Goal: Consume media (video, audio)

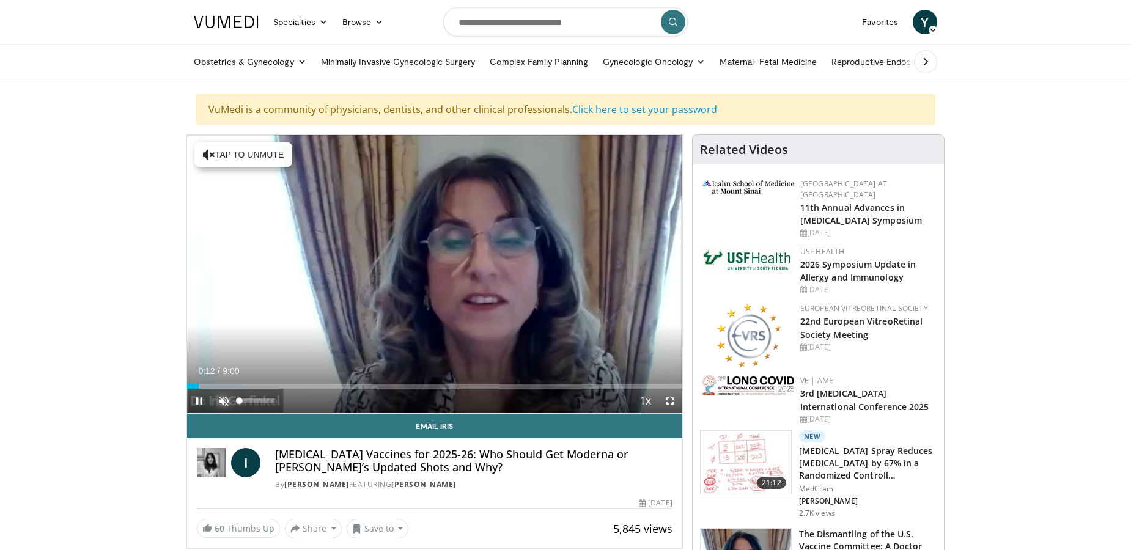
click at [226, 398] on span "Video Player" at bounding box center [223, 401] width 24 height 24
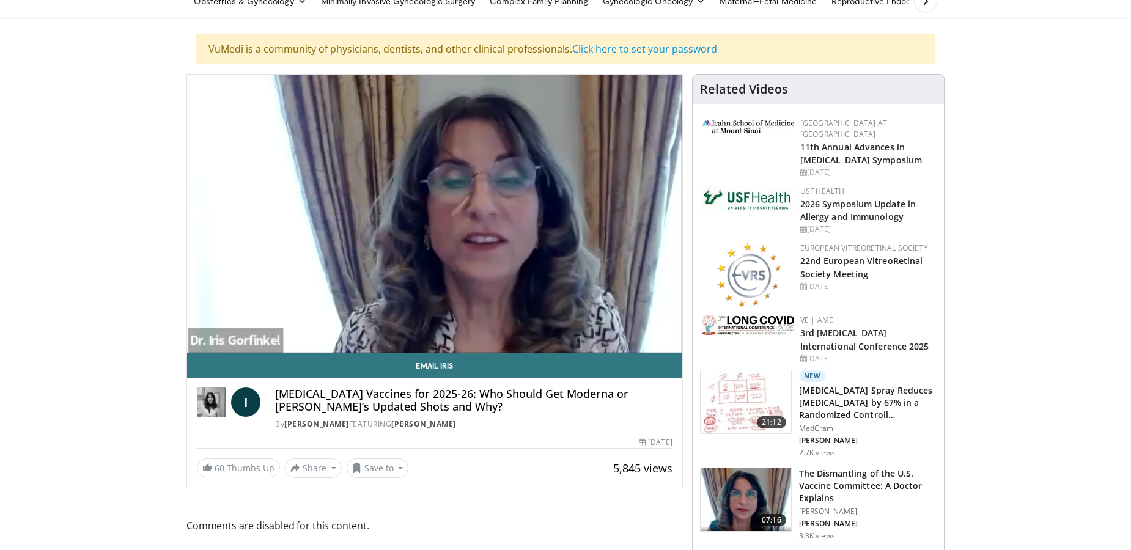
scroll to position [68, 0]
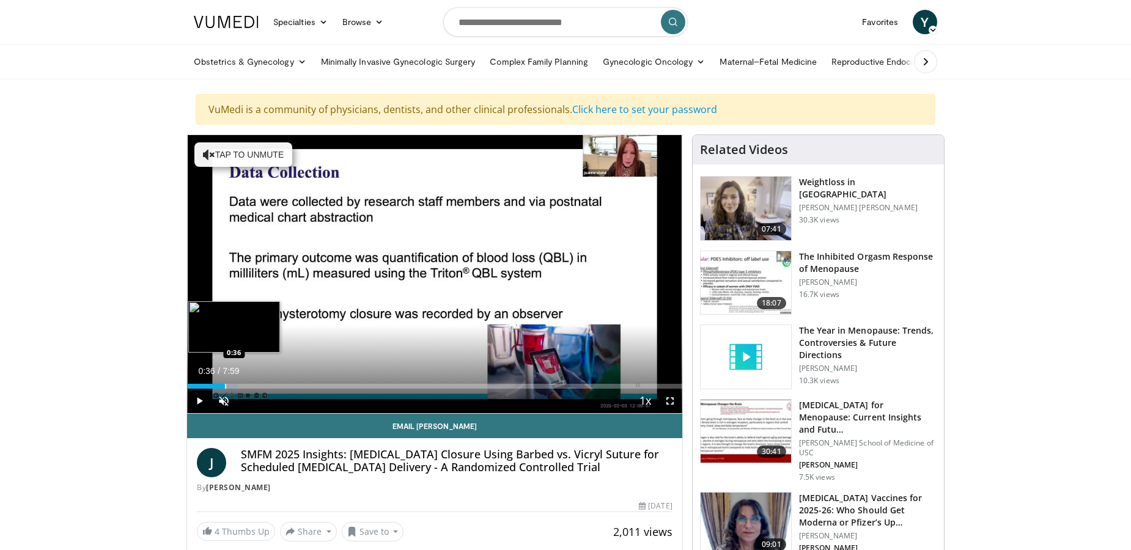
click at [225, 384] on div "Progress Bar" at bounding box center [225, 386] width 1 height 5
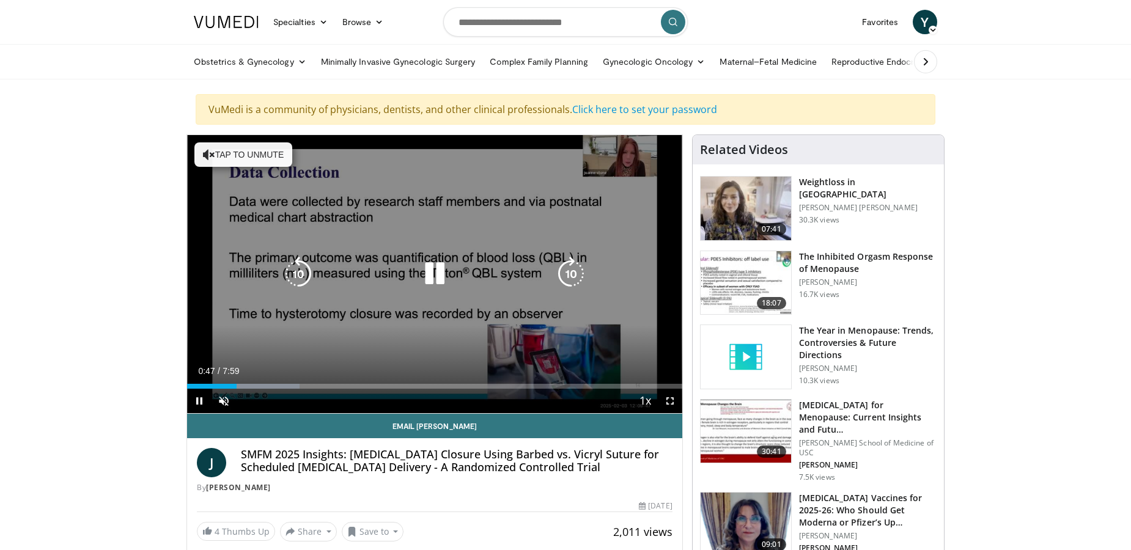
click at [270, 328] on div "10 seconds Tap to unmute" at bounding box center [434, 274] width 495 height 278
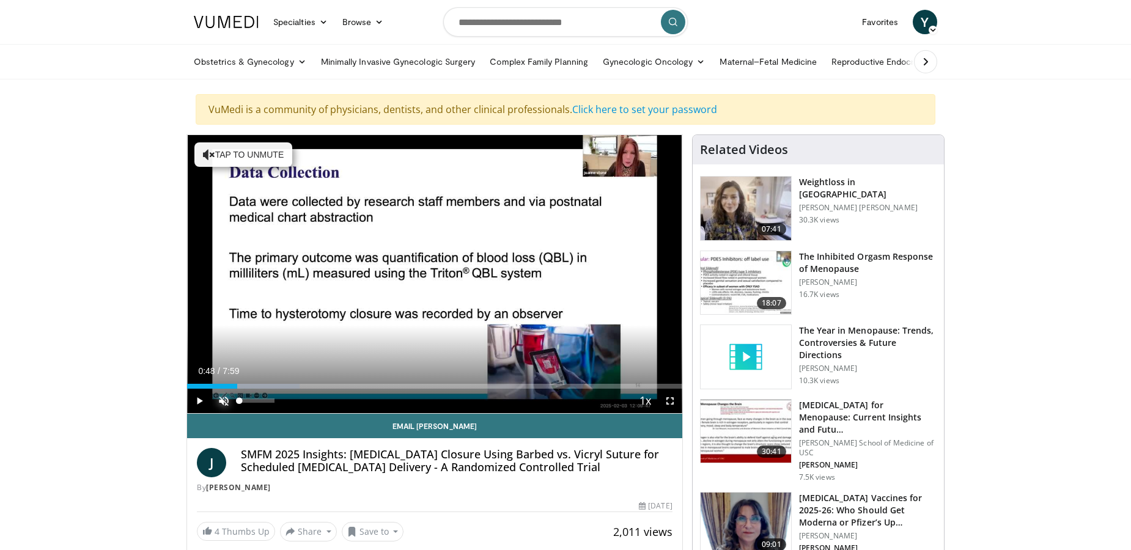
click at [222, 397] on span "Video Player" at bounding box center [223, 401] width 24 height 24
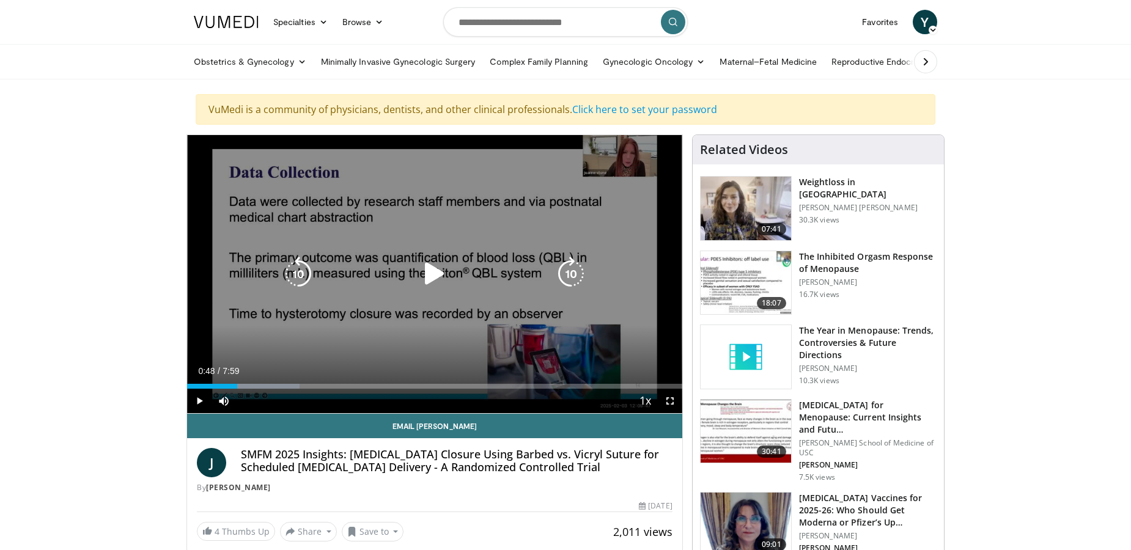
click at [436, 271] on icon "Video Player" at bounding box center [434, 274] width 34 height 34
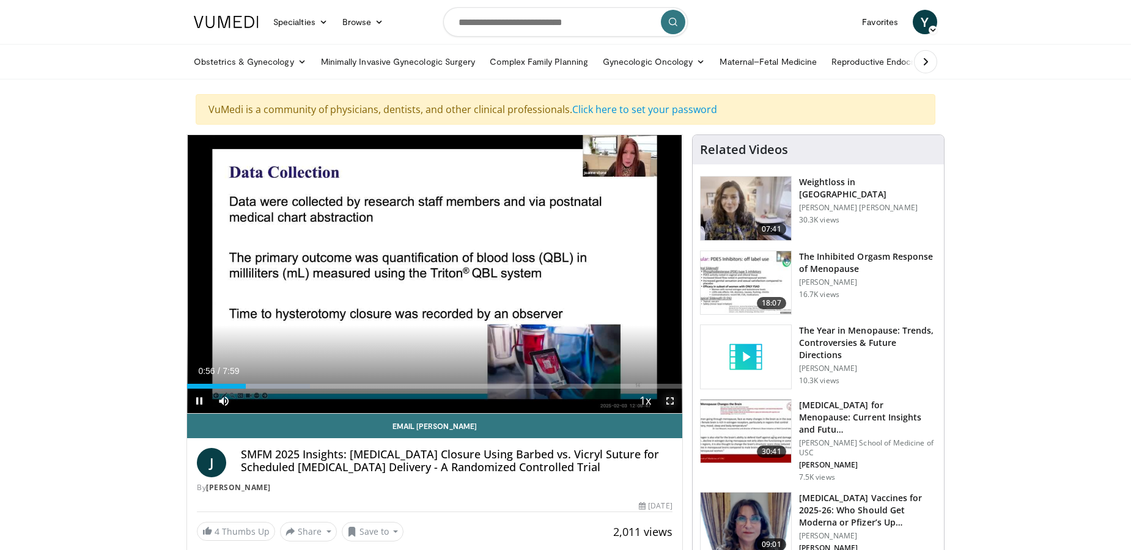
click at [670, 394] on span "Video Player" at bounding box center [670, 401] width 24 height 24
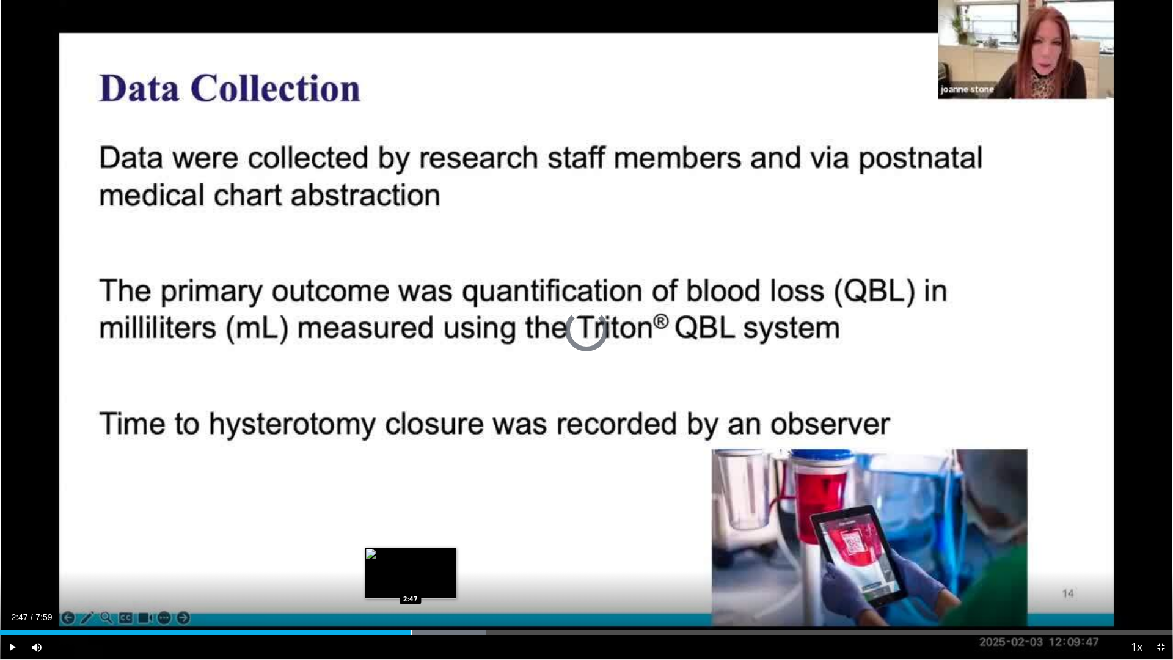
click at [411, 549] on div "Progress Bar" at bounding box center [411, 632] width 1 height 5
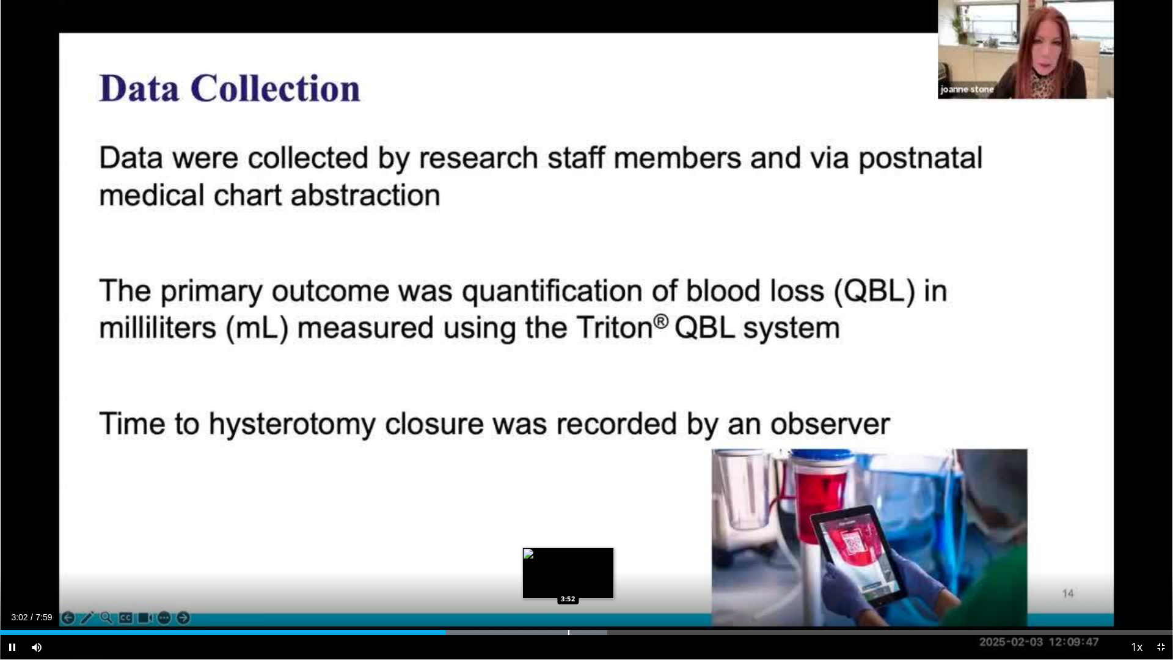
click at [568, 549] on div "Progress Bar" at bounding box center [568, 632] width 1 height 5
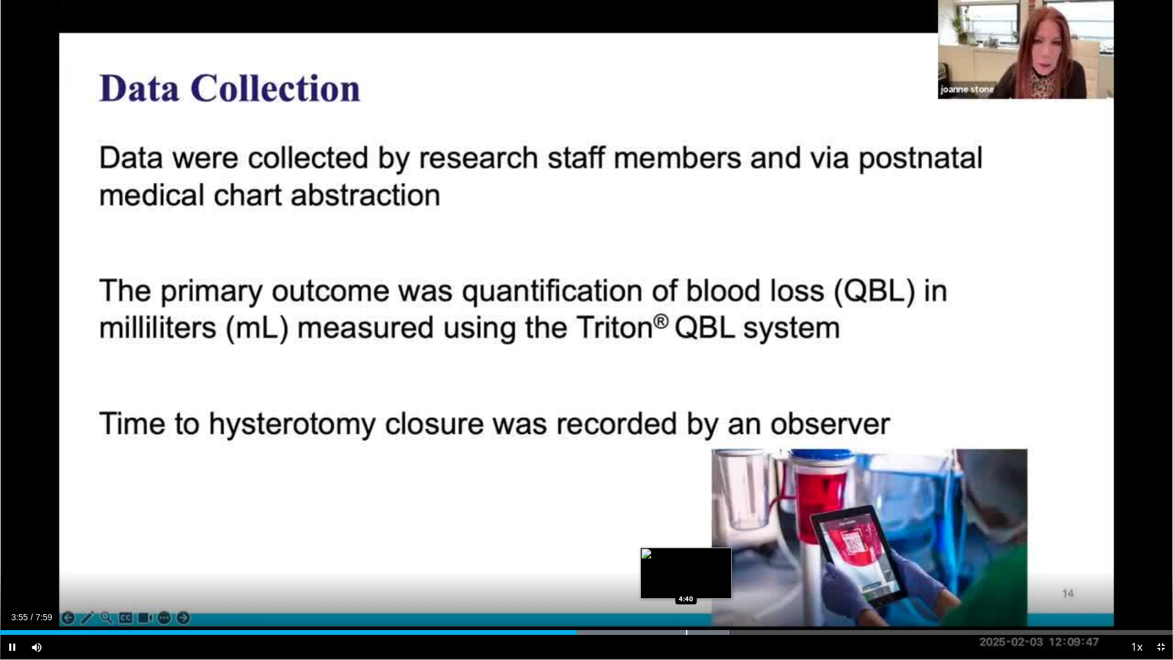
click at [686, 549] on div "Progress Bar" at bounding box center [686, 632] width 1 height 5
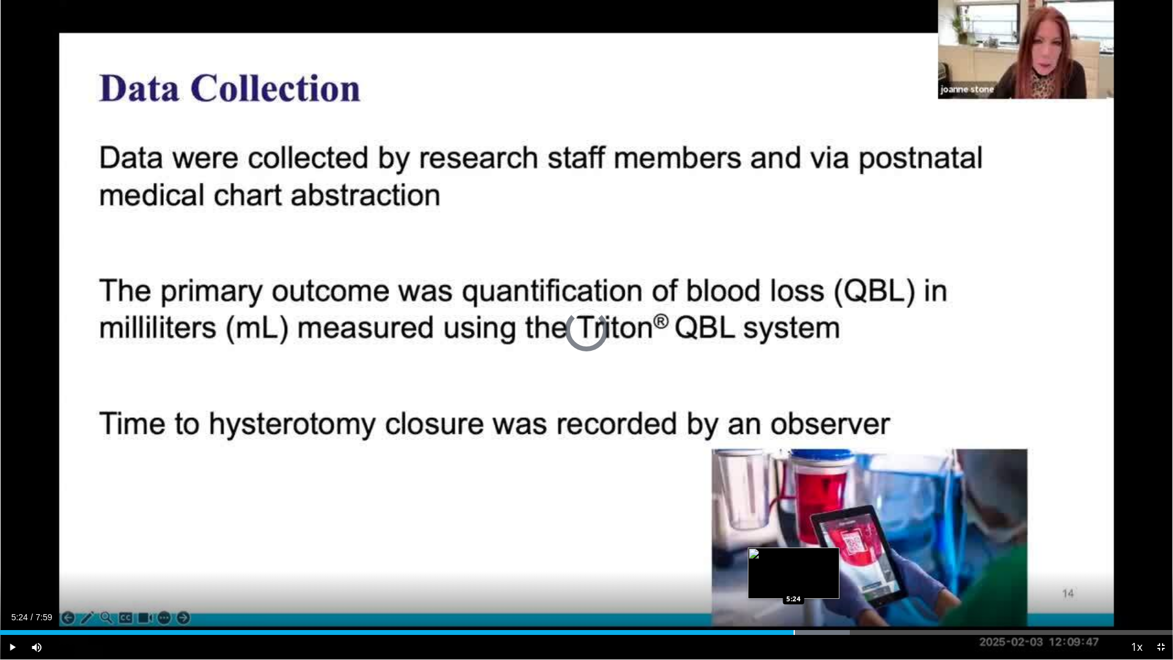
click at [794, 549] on div "Loaded : 72.47% 5:24 5:24" at bounding box center [586, 629] width 1173 height 12
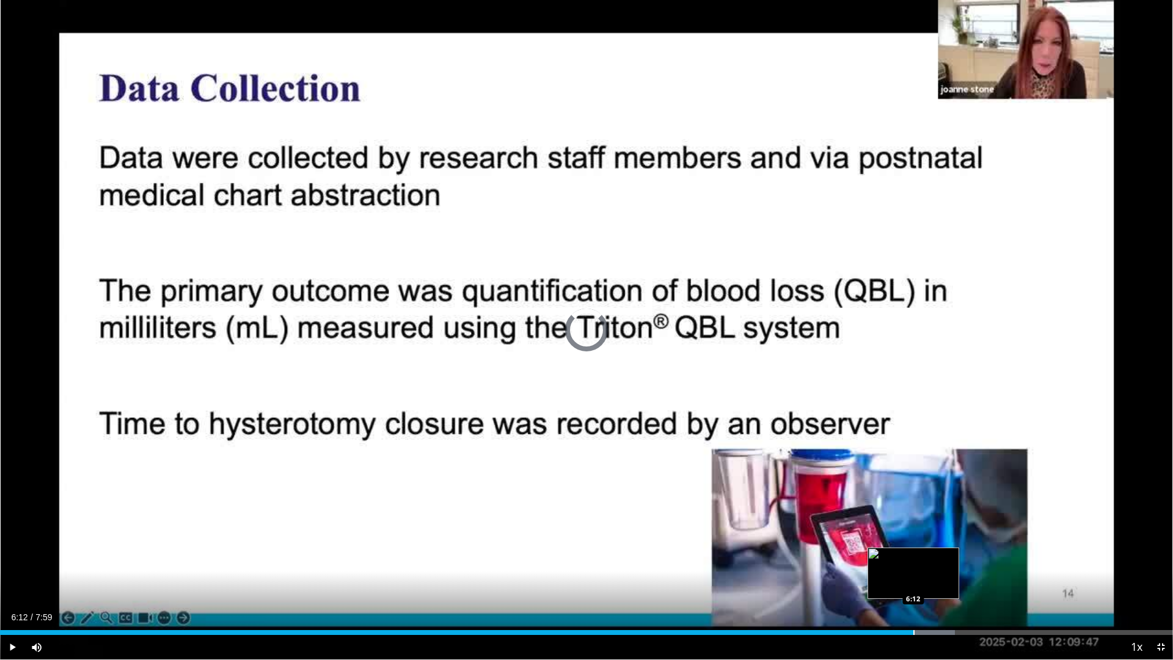
click at [913, 549] on div "Loaded : 81.42% 6:12 6:12" at bounding box center [586, 632] width 1173 height 5
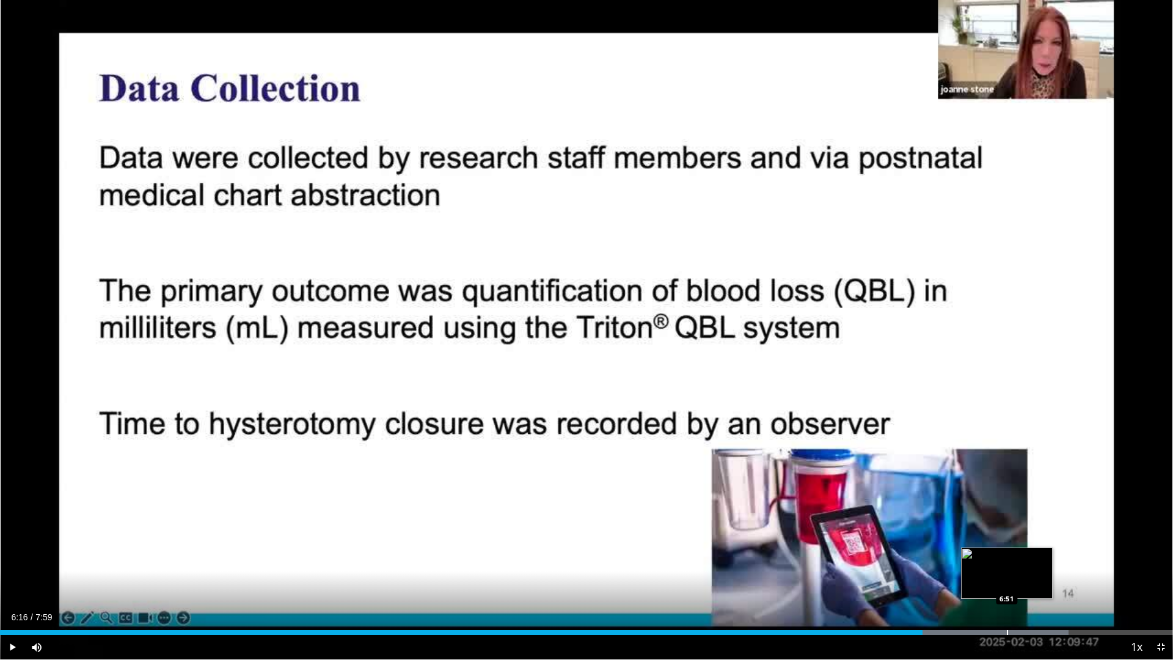
click at [1008, 549] on div "Loaded : 91.11% 6:51 6:51" at bounding box center [586, 629] width 1173 height 12
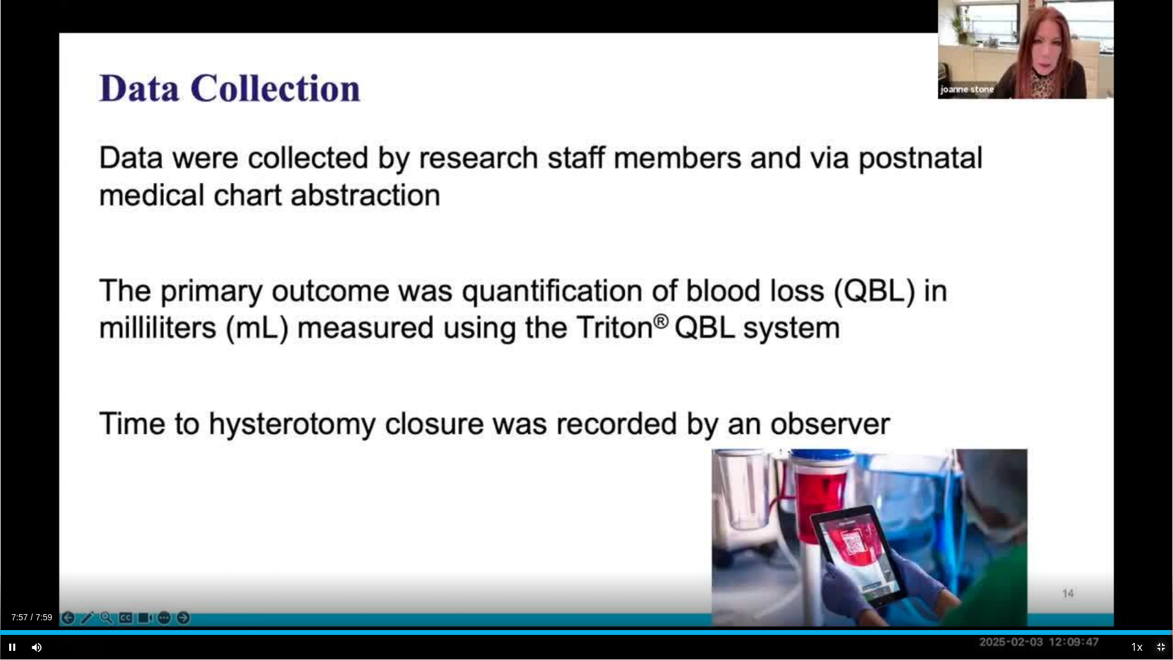
click at [1130, 549] on span "Video Player" at bounding box center [1161, 647] width 24 height 24
